Goal: Task Accomplishment & Management: Use online tool/utility

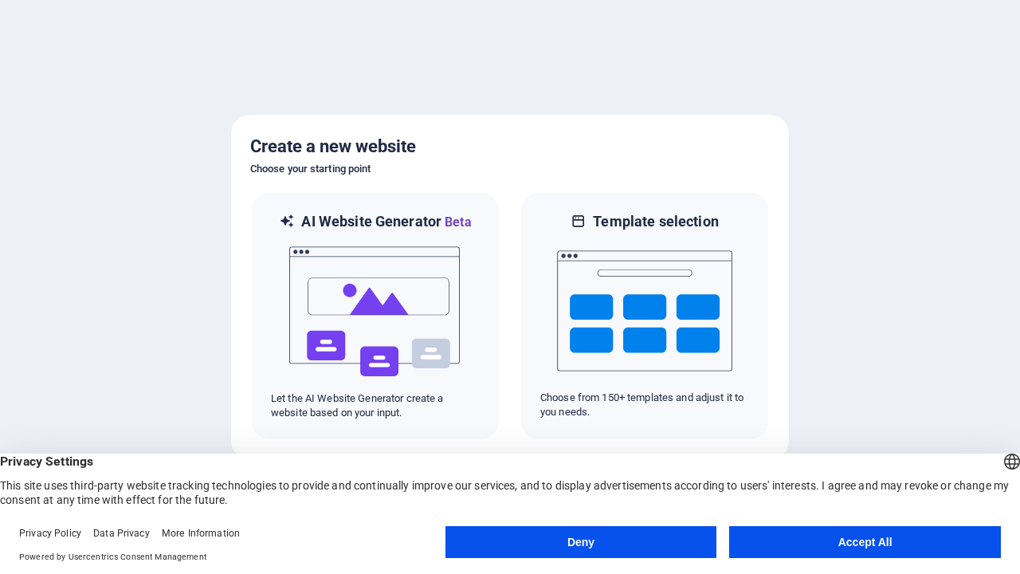
click at [581, 542] on button "Deny" at bounding box center [582, 542] width 272 height 32
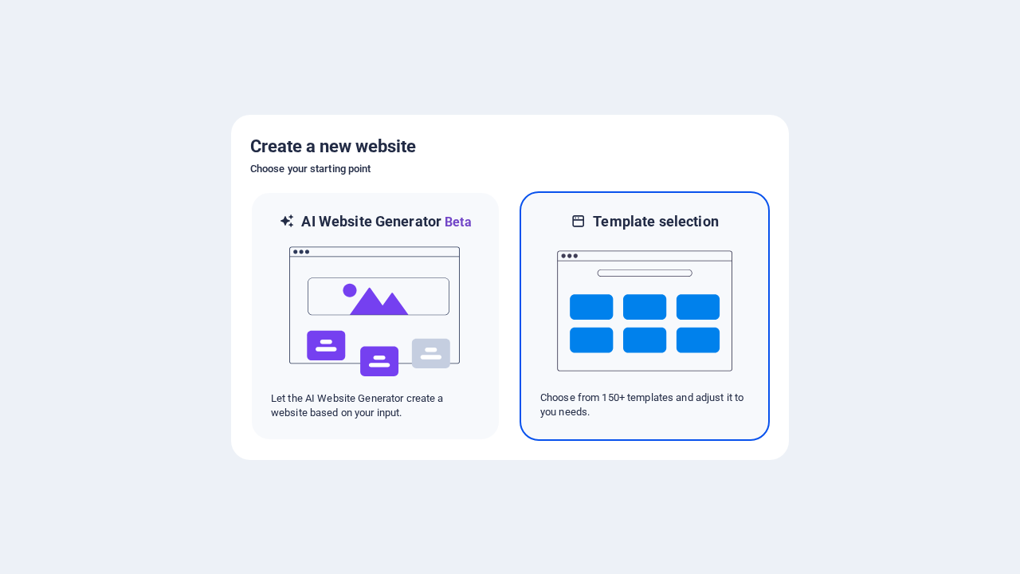
click at [645, 316] on img at bounding box center [644, 310] width 175 height 159
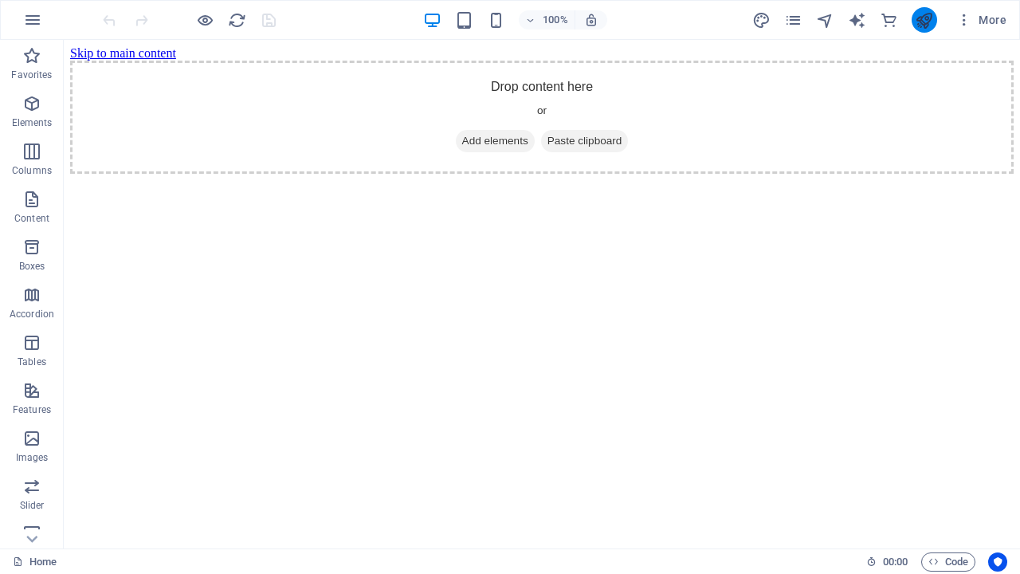
click at [924, 20] on icon "publish" at bounding box center [924, 20] width 18 height 18
